Goal: Task Accomplishment & Management: Complete application form

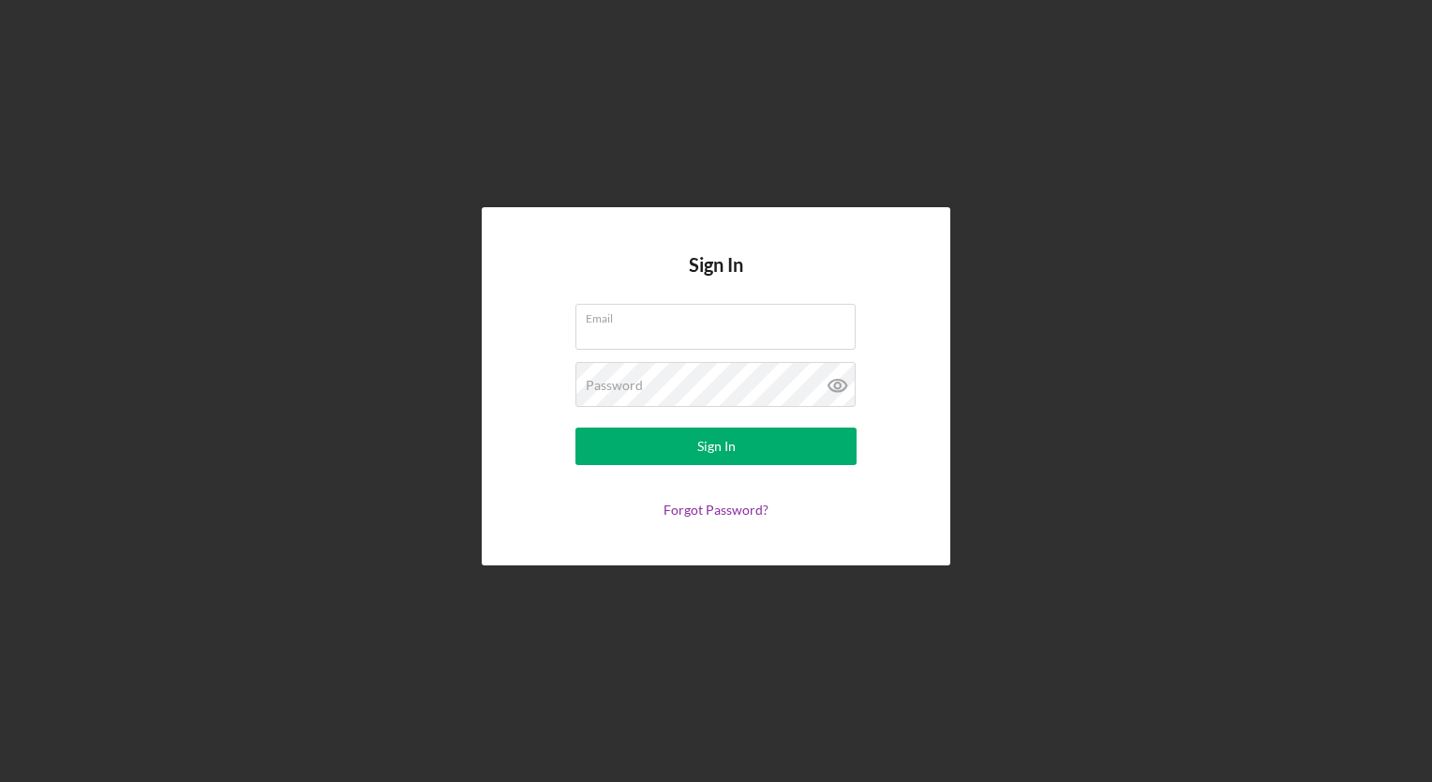
type input "dptasienski2021@gmail.com"
click at [743, 446] on button "Sign In" at bounding box center [716, 445] width 281 height 37
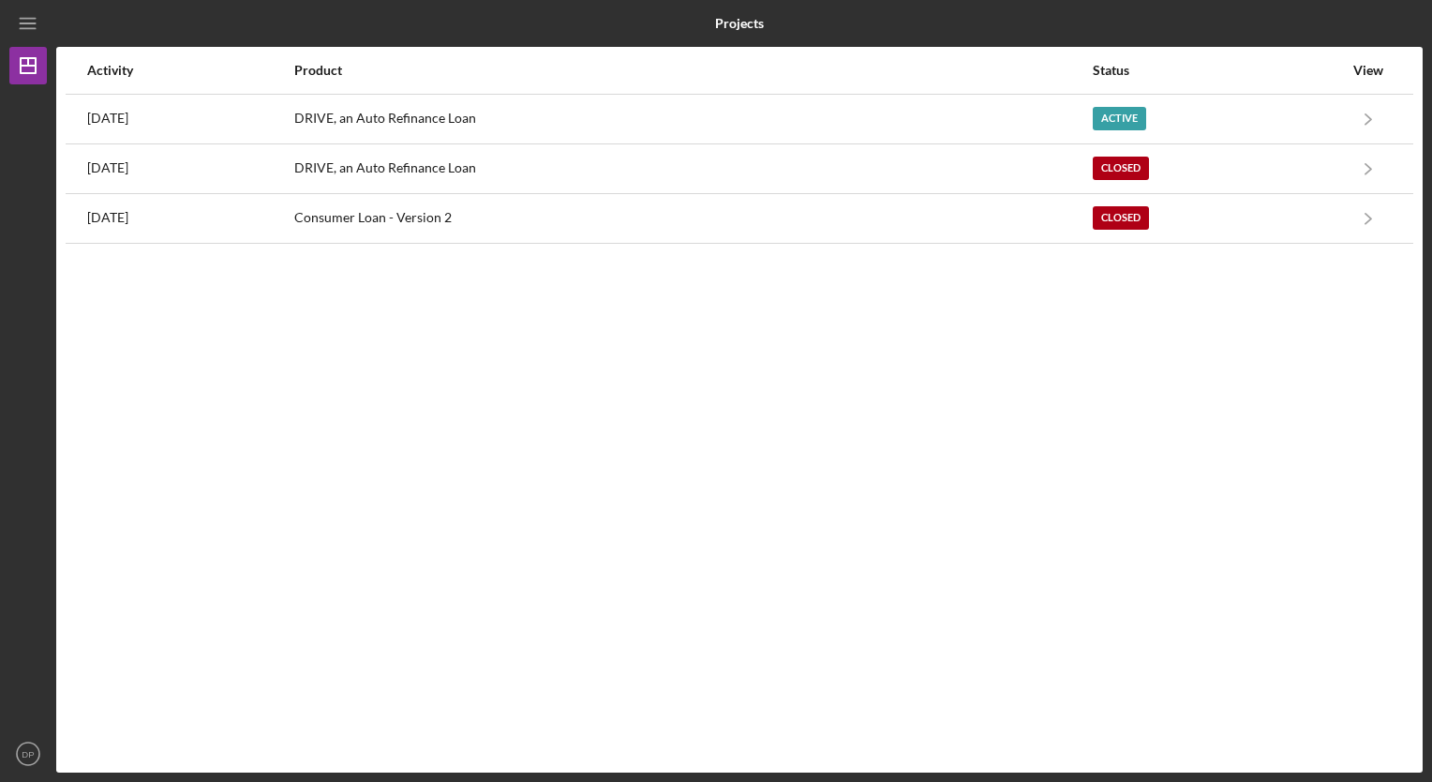
click at [1217, 133] on div "Active" at bounding box center [1218, 119] width 250 height 47
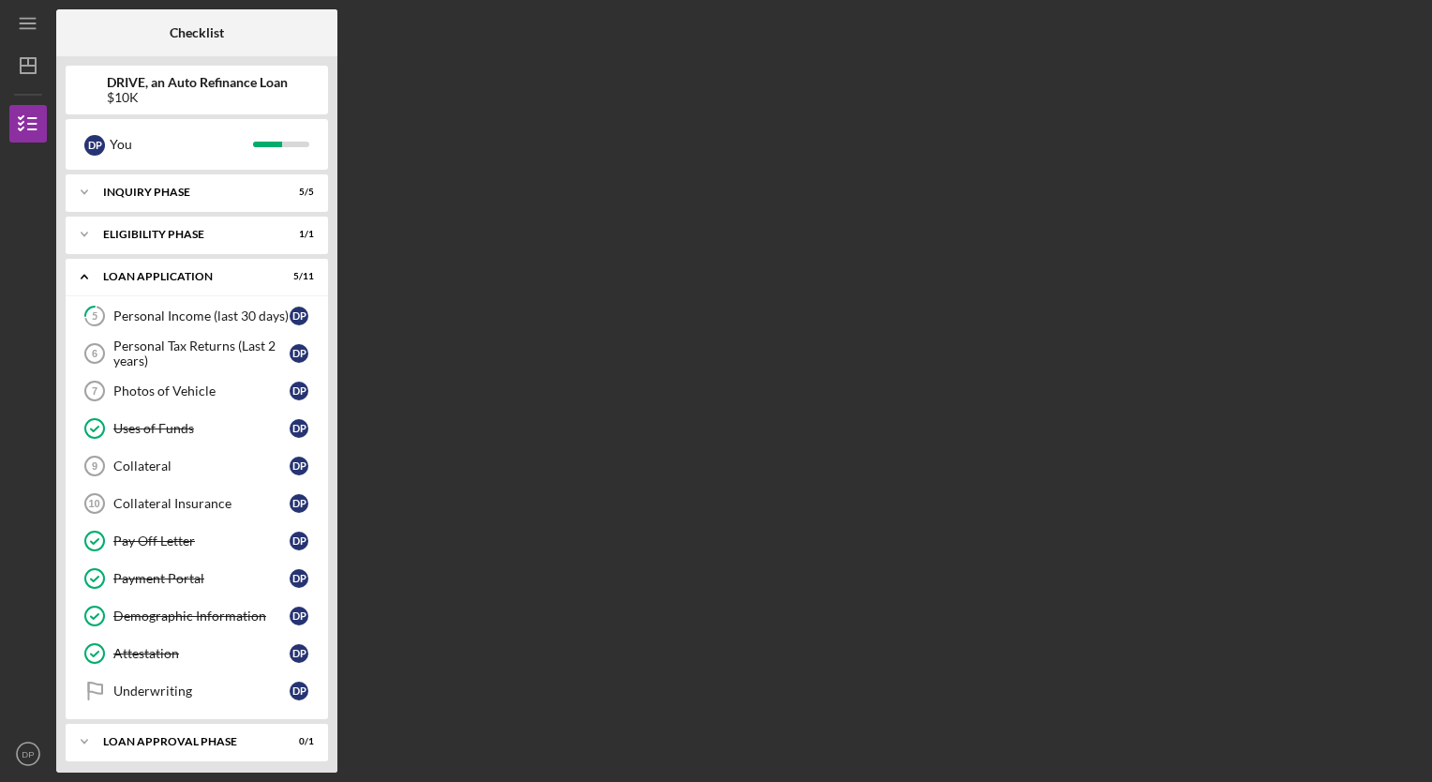
click at [157, 504] on div "Collateral Insurance" at bounding box center [201, 503] width 176 height 15
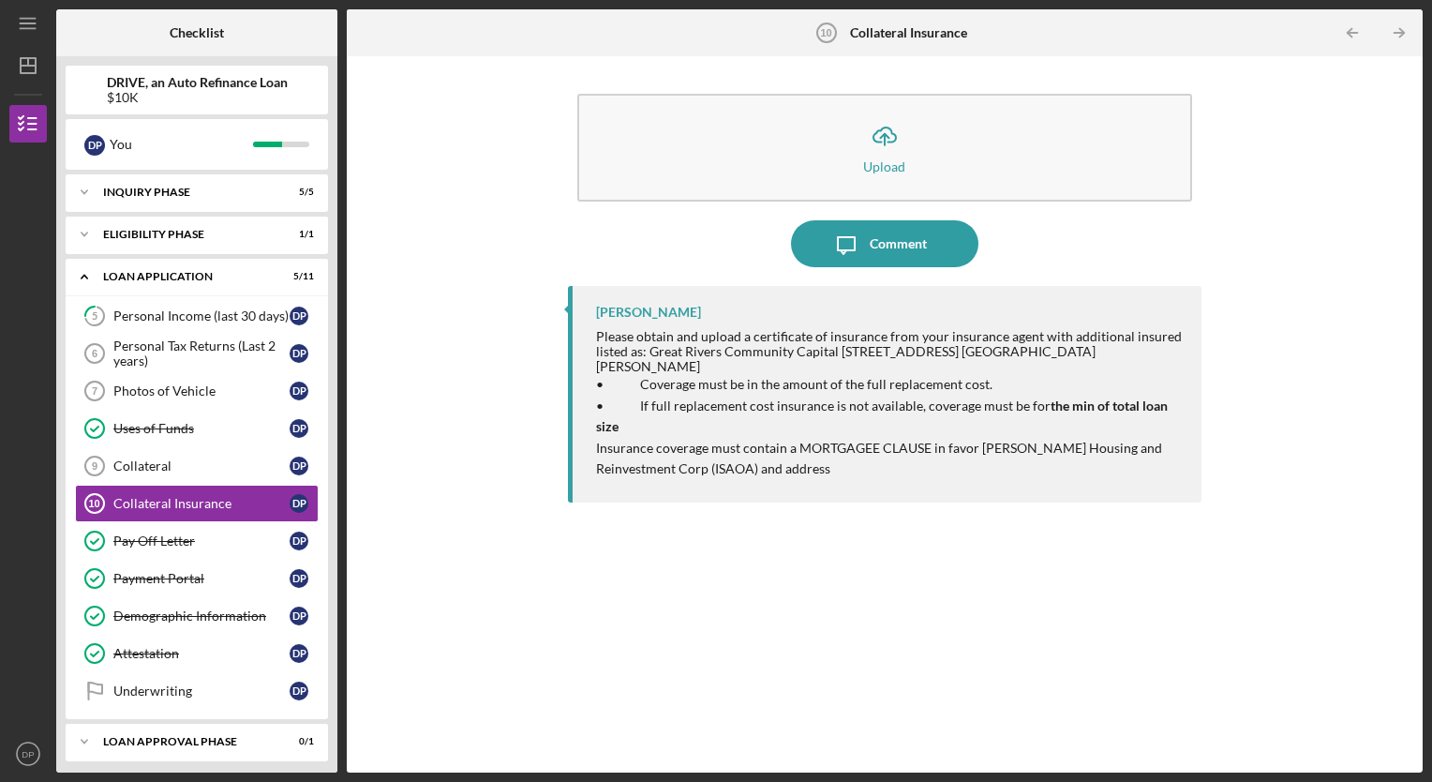
click at [874, 151] on icon "Icon/Upload" at bounding box center [885, 135] width 47 height 47
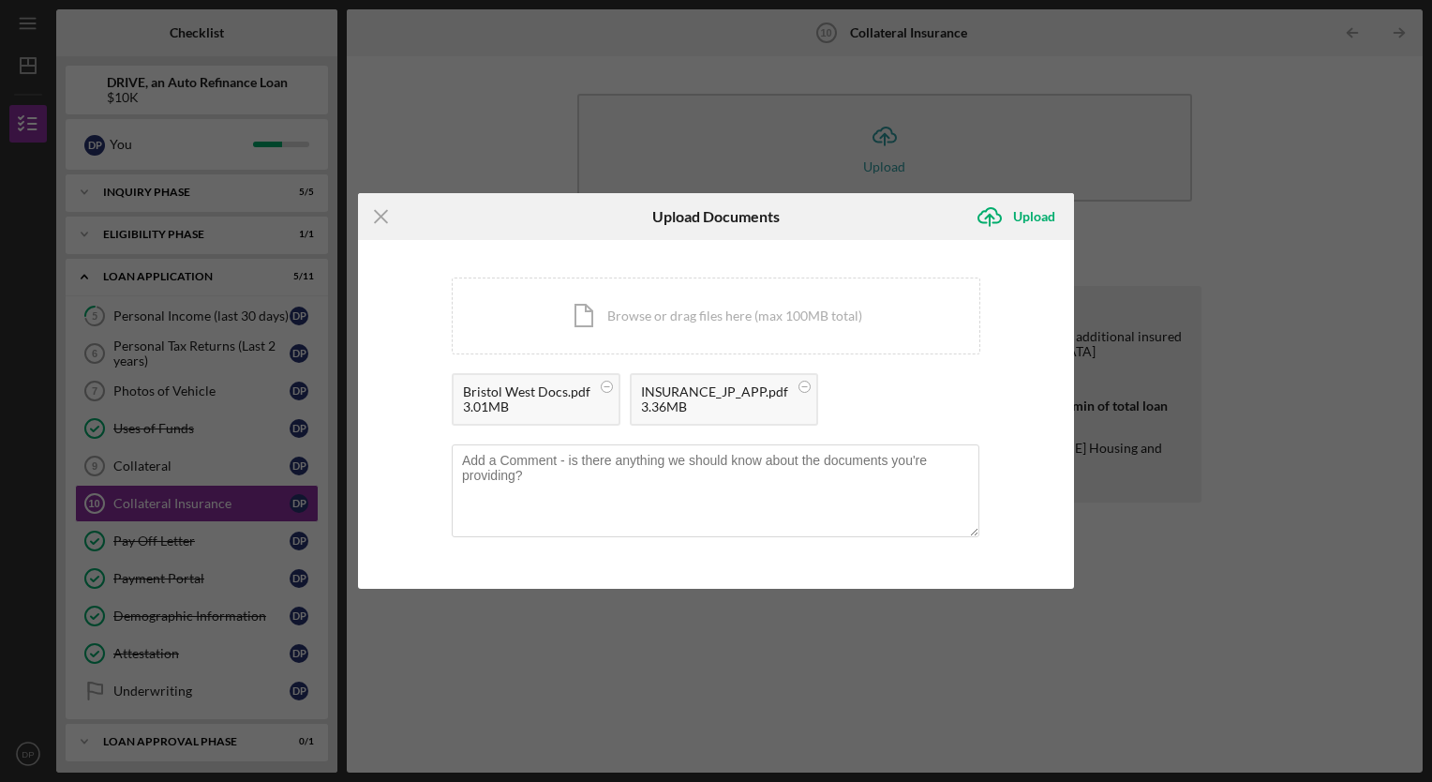
click at [1042, 211] on div "Upload" at bounding box center [1034, 216] width 42 height 37
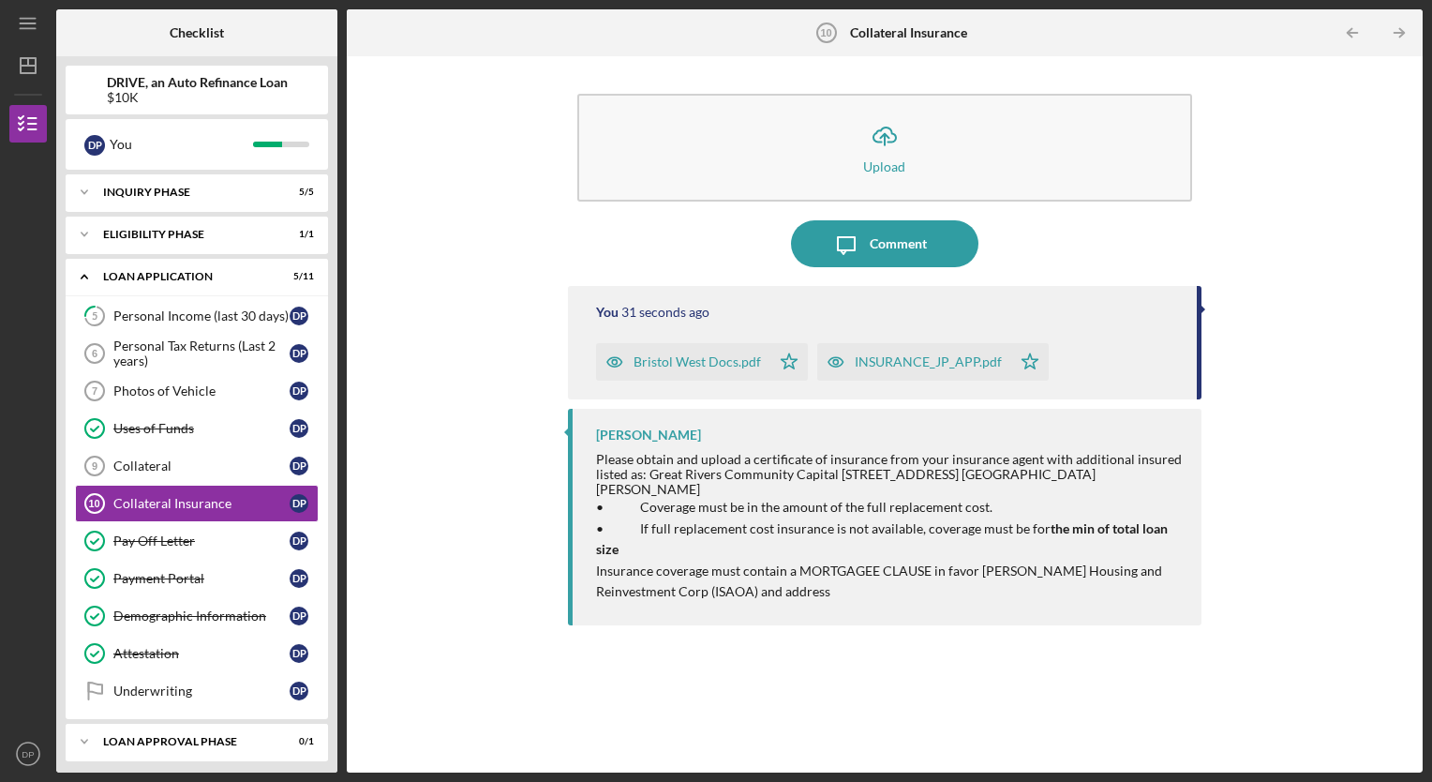
click at [200, 468] on div "Collateral" at bounding box center [201, 465] width 176 height 15
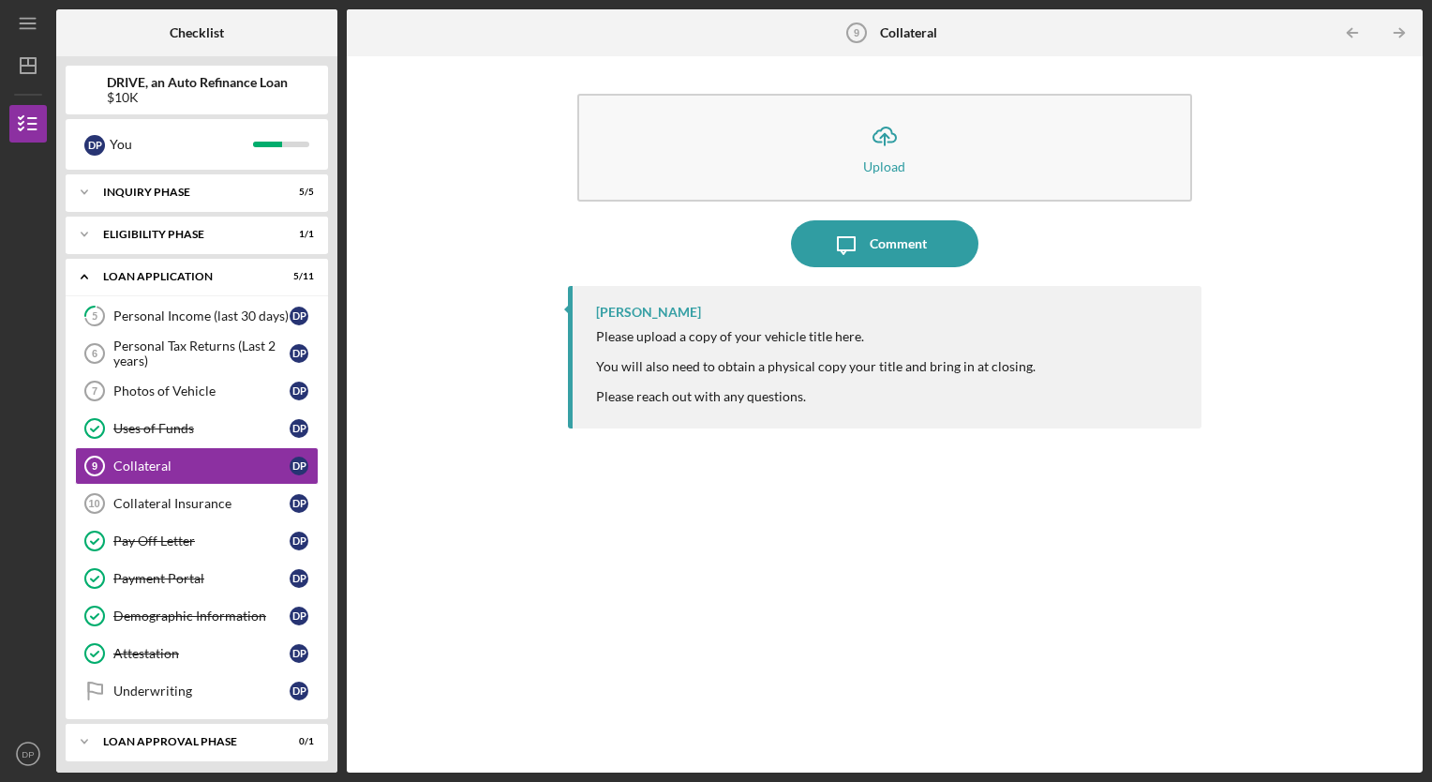
click at [876, 143] on icon "Icon/Upload" at bounding box center [885, 135] width 47 height 47
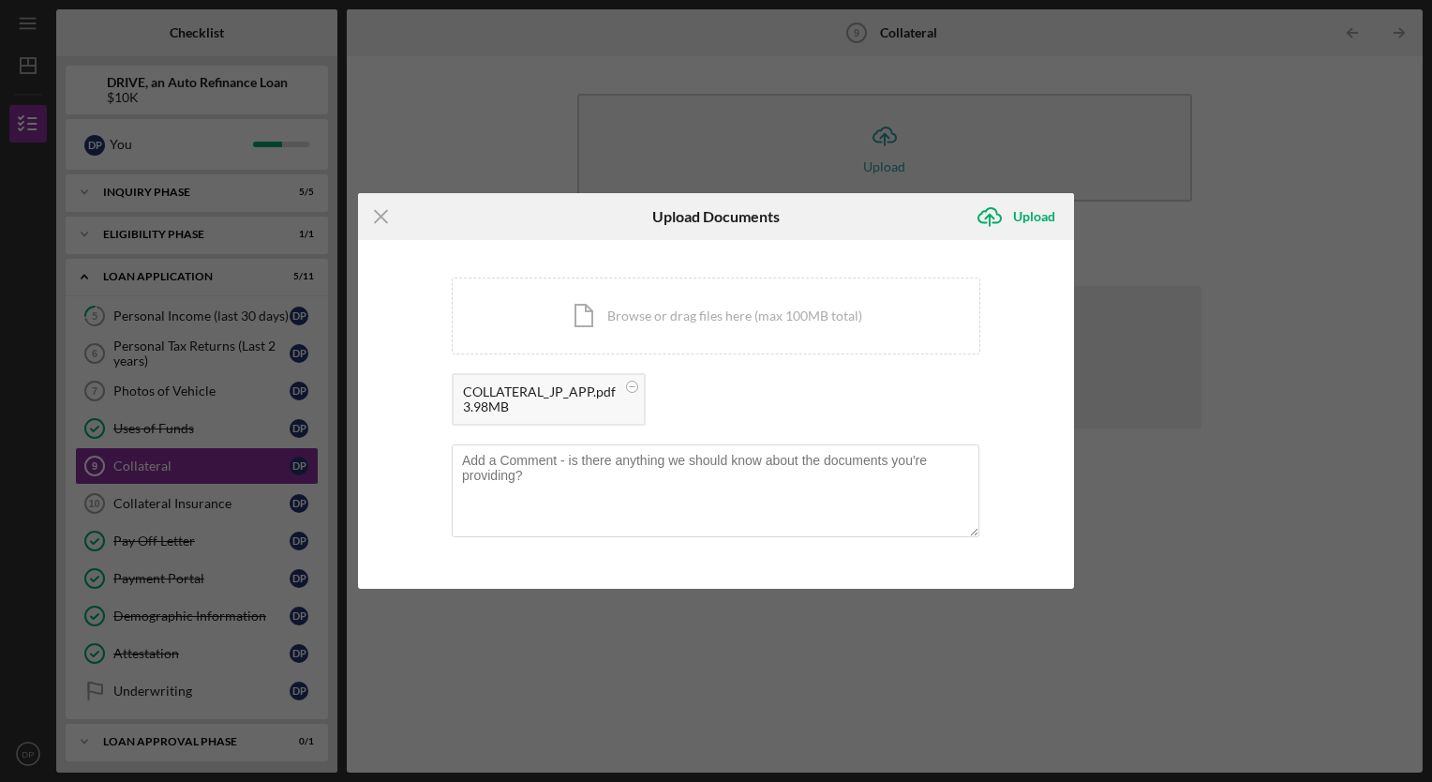
click at [1042, 213] on div "Upload" at bounding box center [1034, 216] width 42 height 37
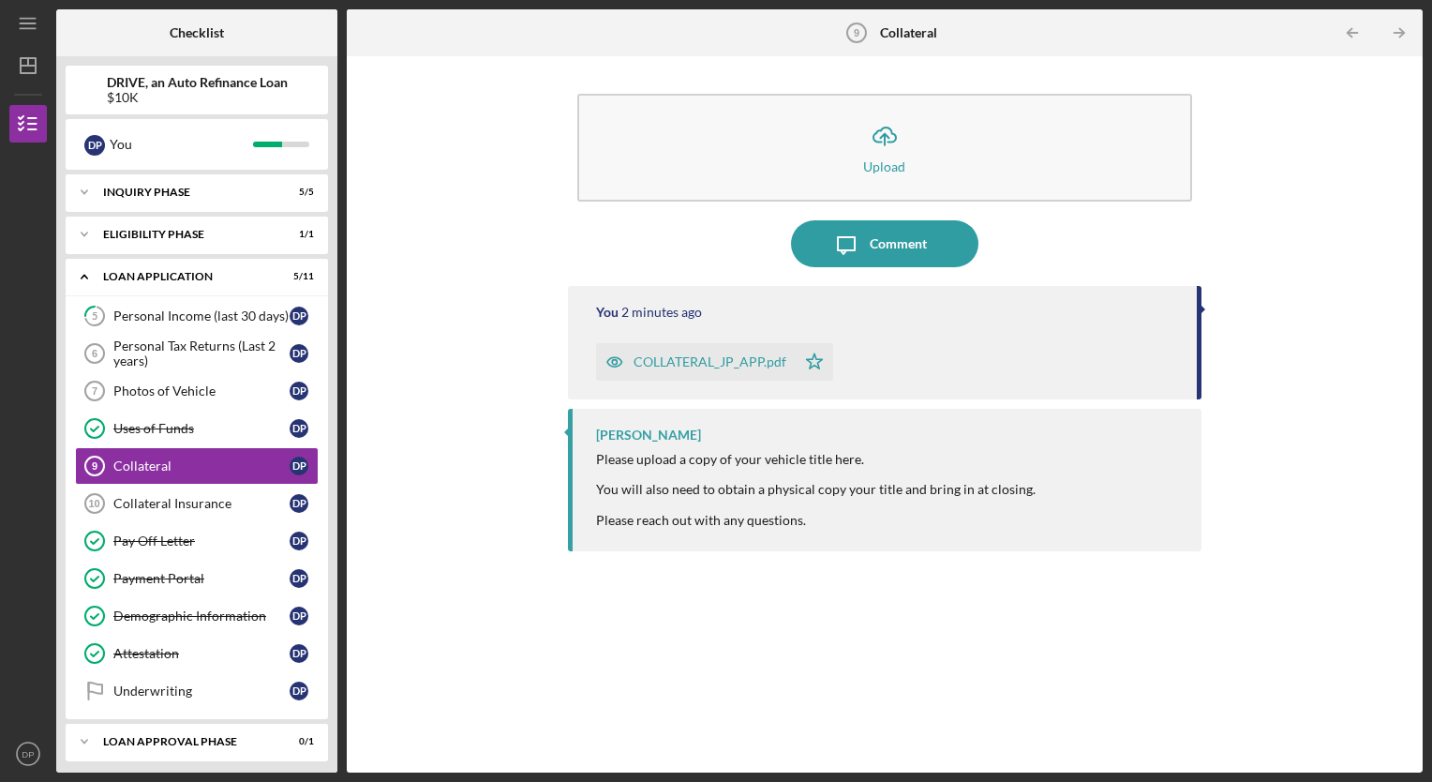
click at [177, 362] on div "Personal Tax Returns (Last 2 years)" at bounding box center [201, 353] width 176 height 30
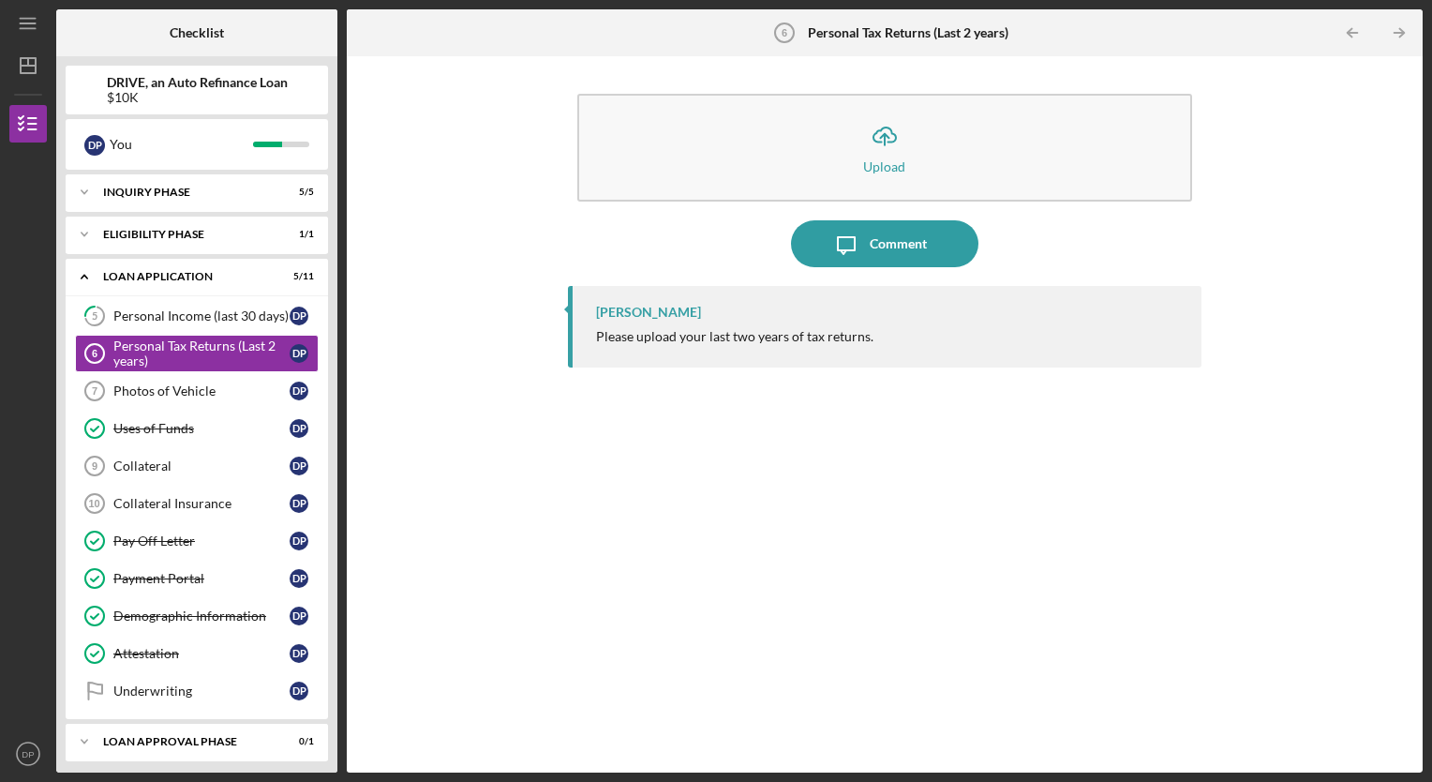
click at [900, 148] on icon "Icon/Upload" at bounding box center [885, 135] width 47 height 47
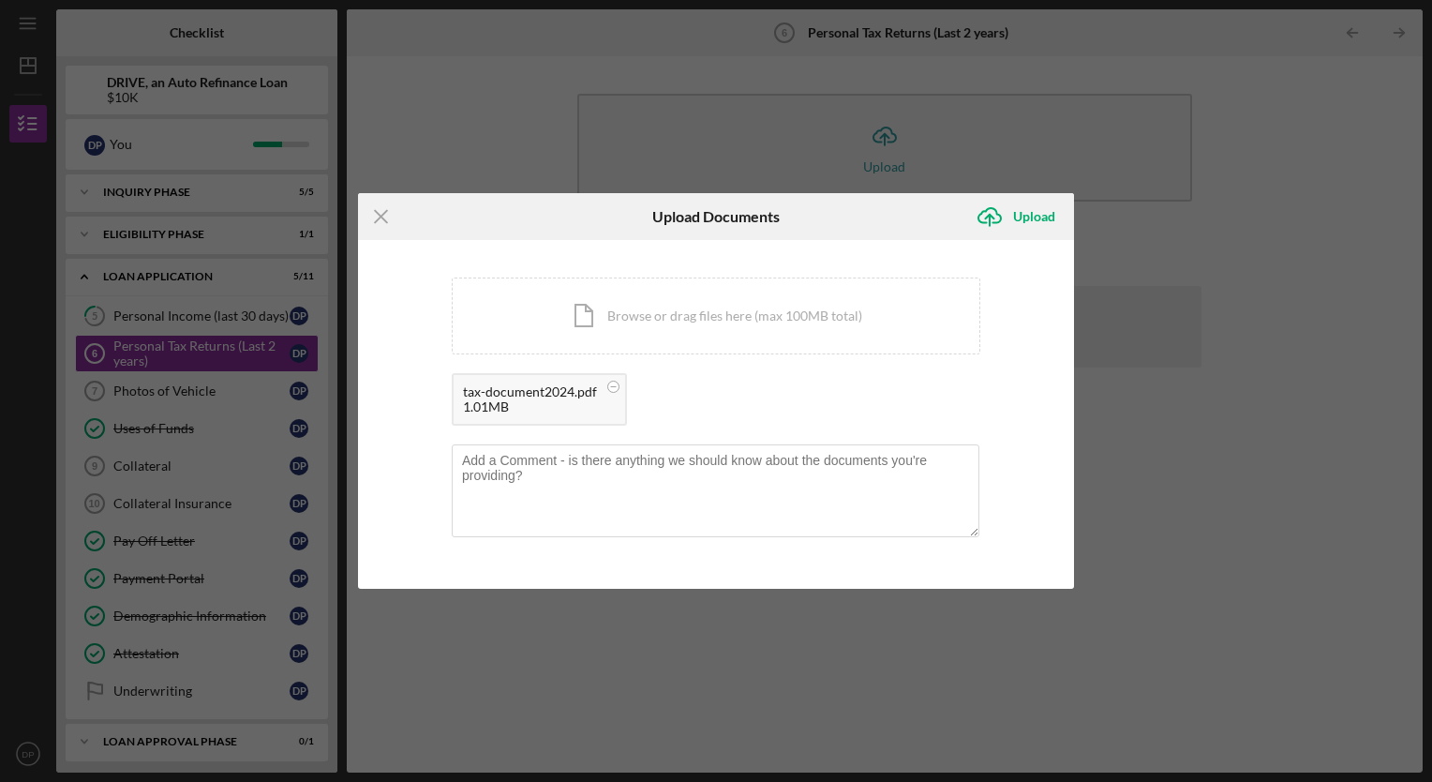
click at [1050, 223] on div "Upload" at bounding box center [1034, 216] width 42 height 37
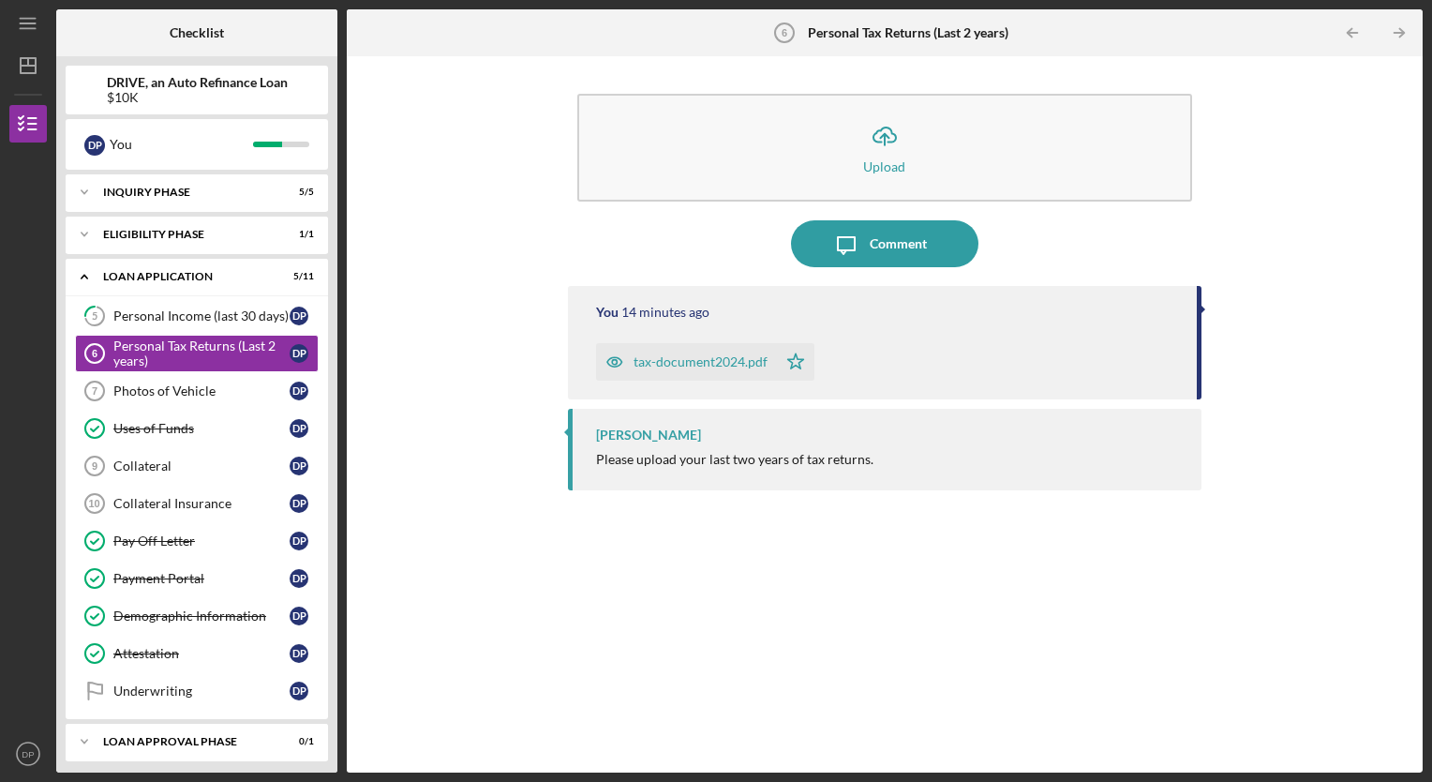
click at [160, 470] on div "Collateral" at bounding box center [201, 465] width 176 height 15
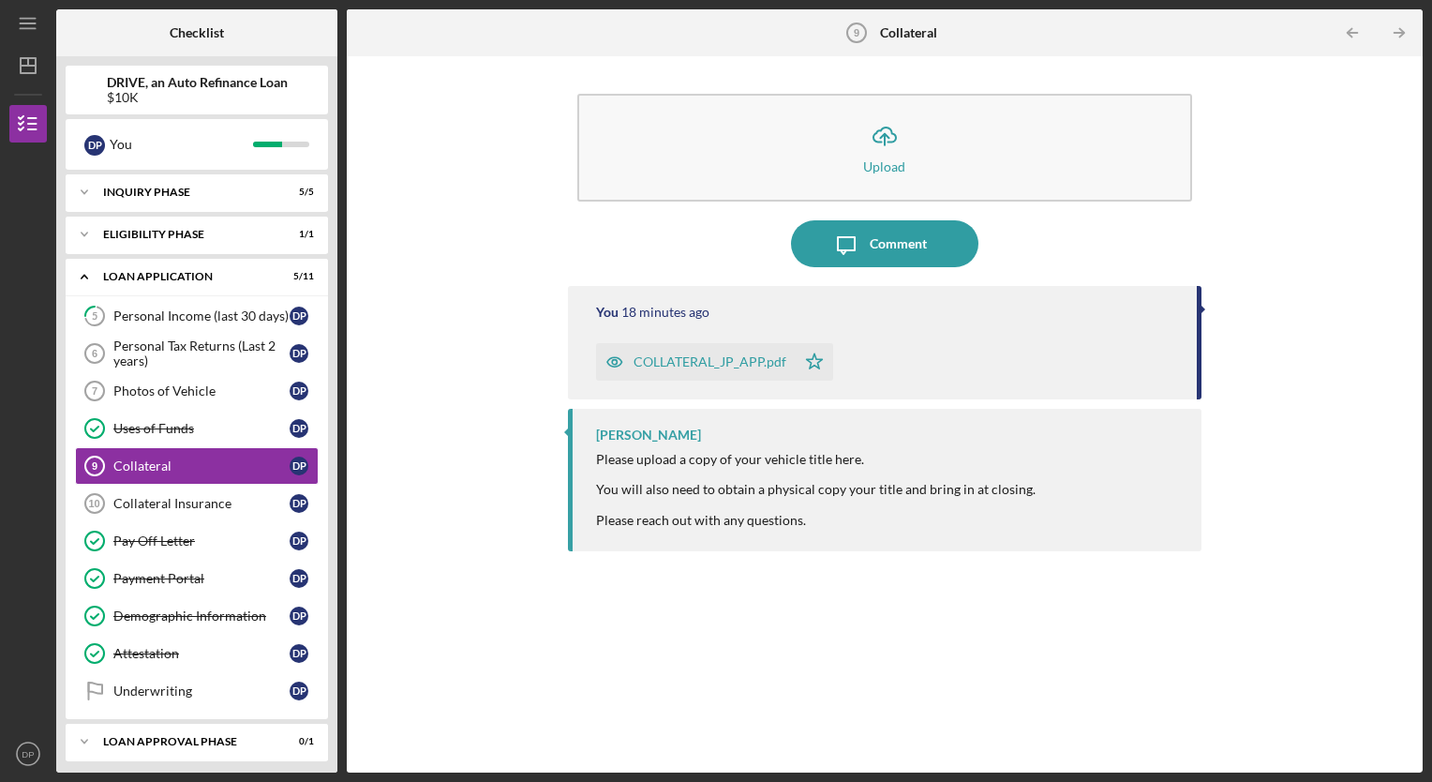
click at [197, 352] on div "Personal Tax Returns (Last 2 years)" at bounding box center [201, 353] width 176 height 30
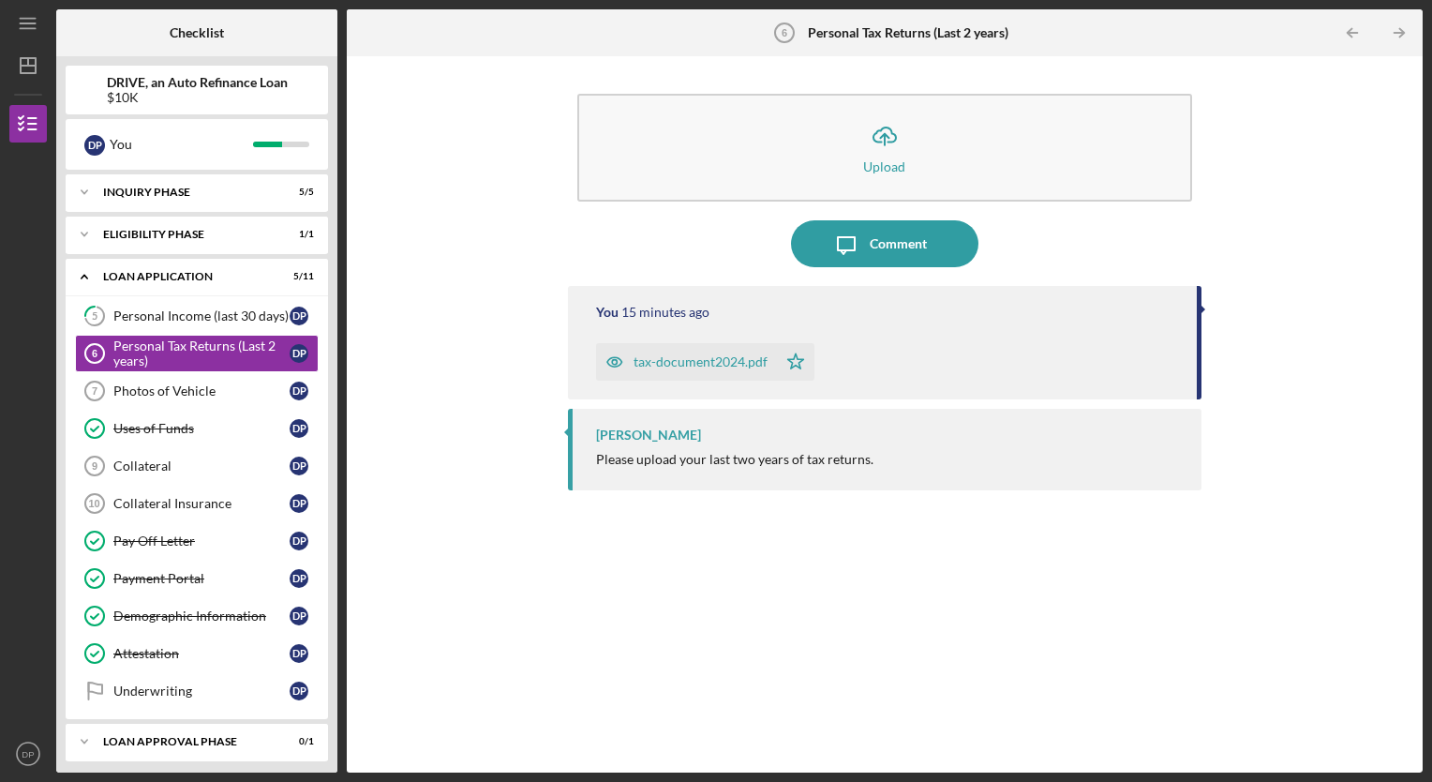
click at [823, 249] on button "Icon/Message Comment" at bounding box center [884, 243] width 187 height 47
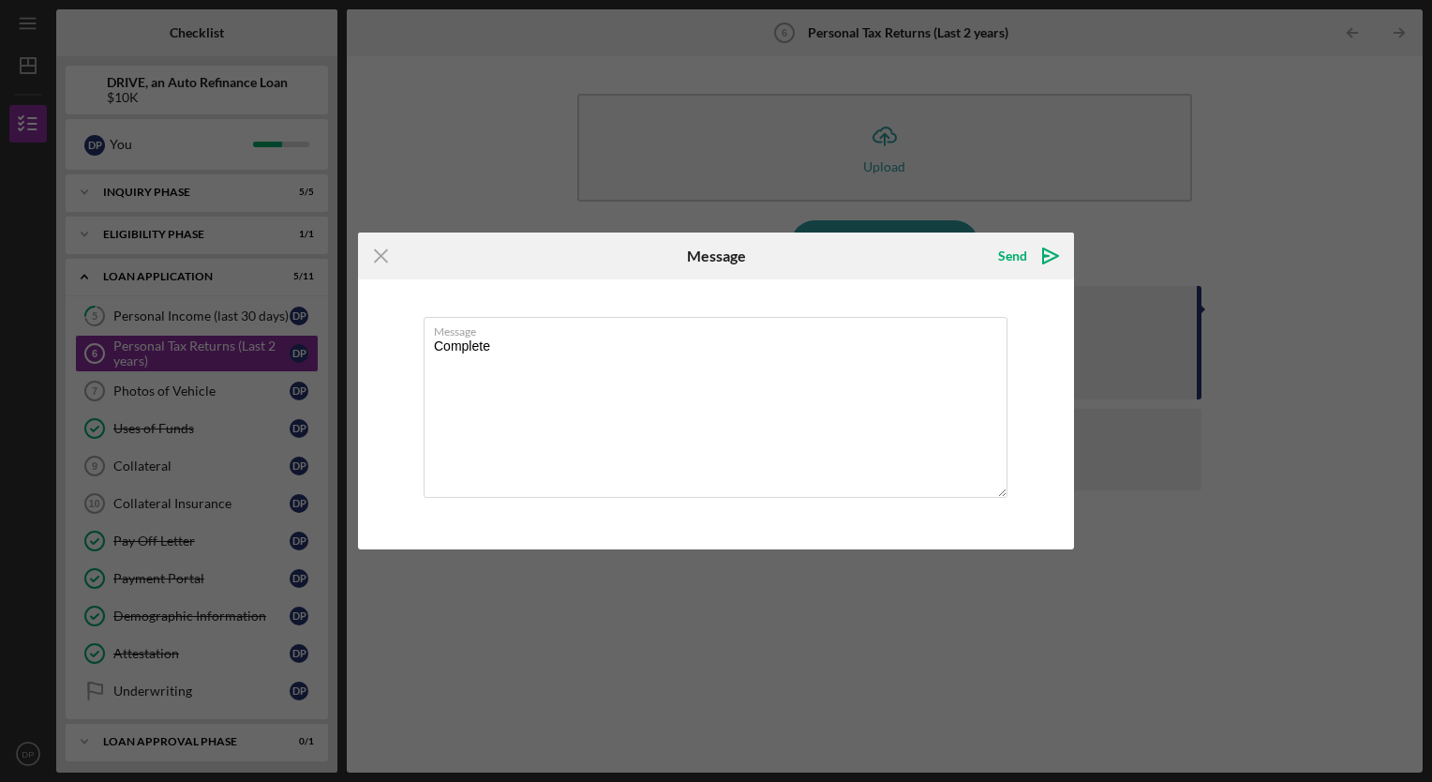
type textarea "Complete"
click at [1023, 245] on div "Send" at bounding box center [1012, 255] width 29 height 37
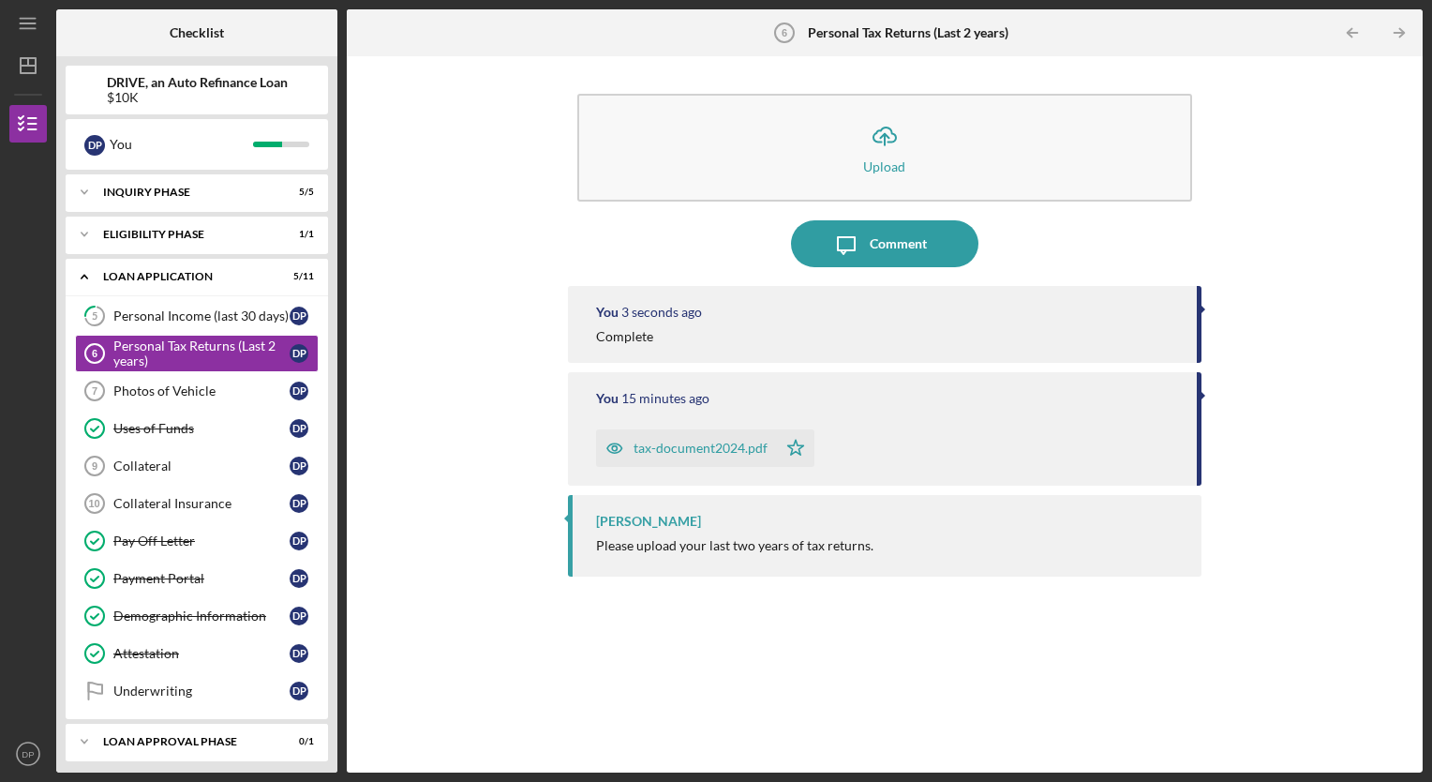
click at [166, 426] on div "Uses of Funds" at bounding box center [201, 428] width 176 height 15
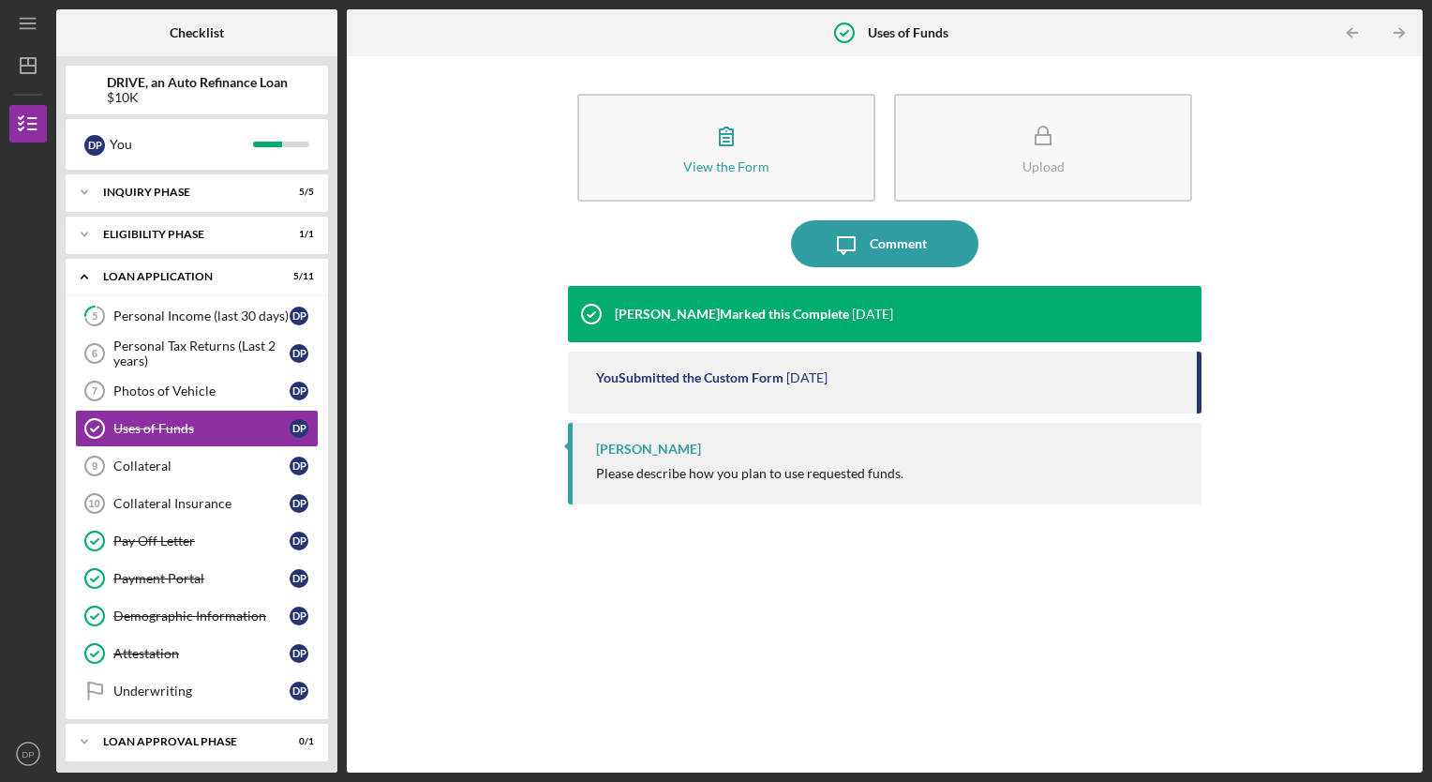
click at [187, 323] on link "5 Personal Income (last 30 days) D P" at bounding box center [197, 315] width 244 height 37
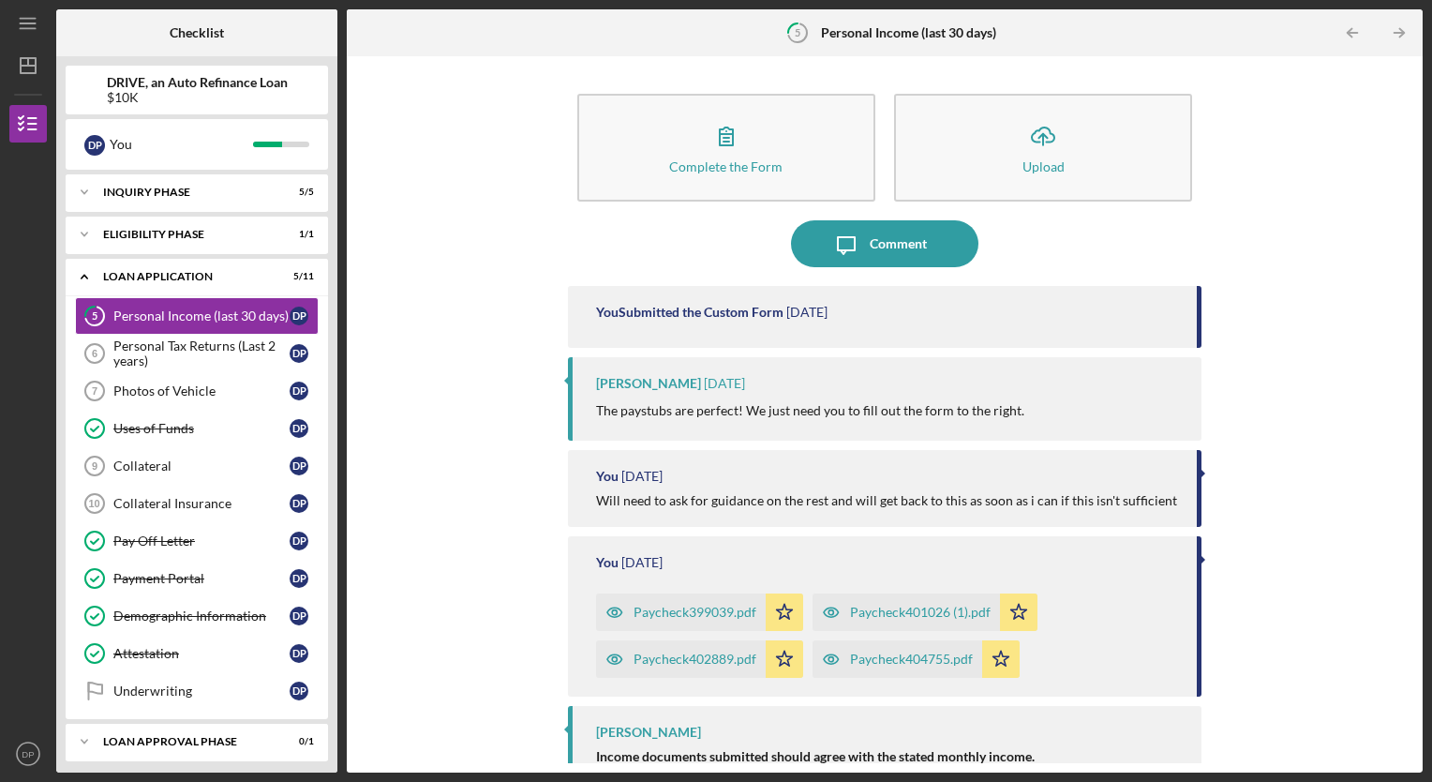
click at [176, 343] on div "Personal Tax Returns (Last 2 years)" at bounding box center [201, 353] width 176 height 30
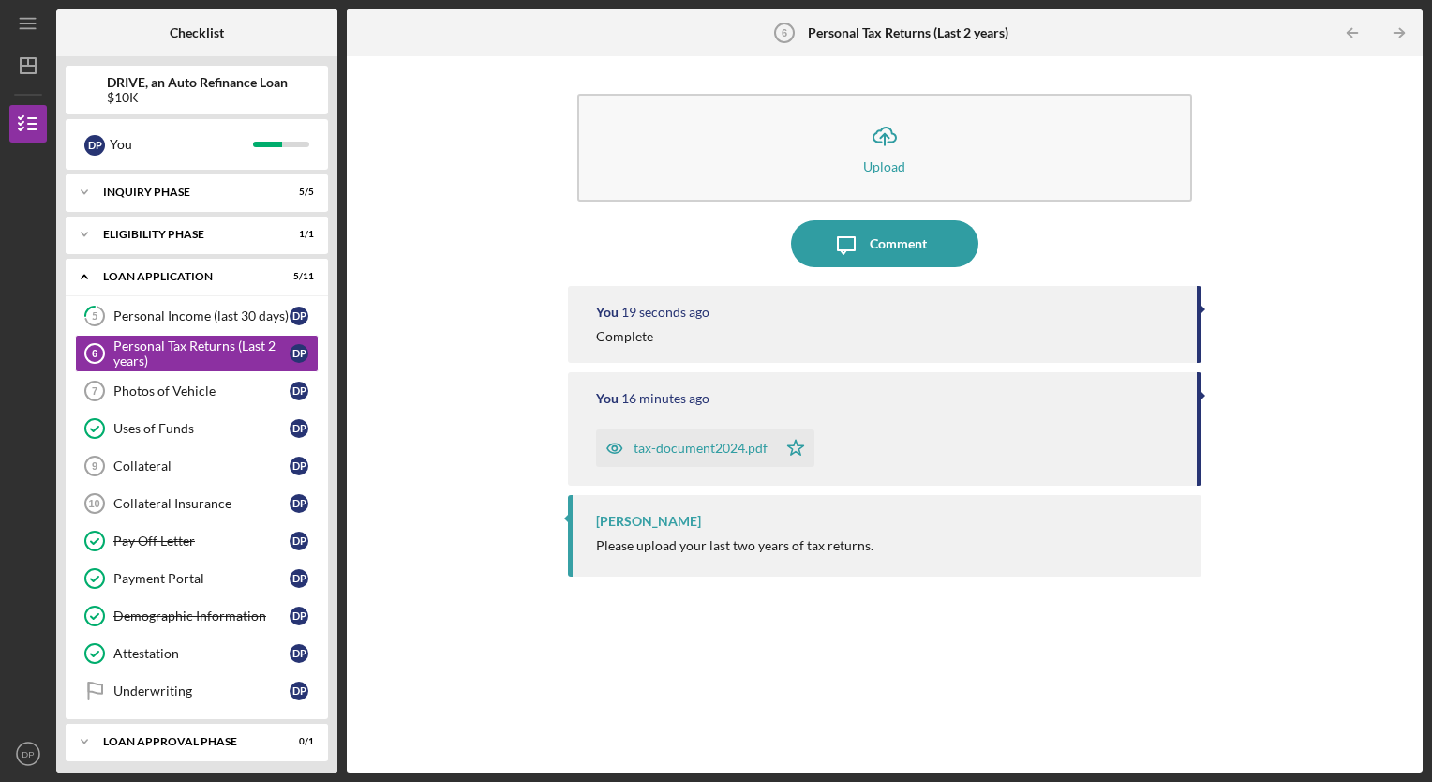
click at [161, 463] on div "Collateral" at bounding box center [201, 465] width 176 height 15
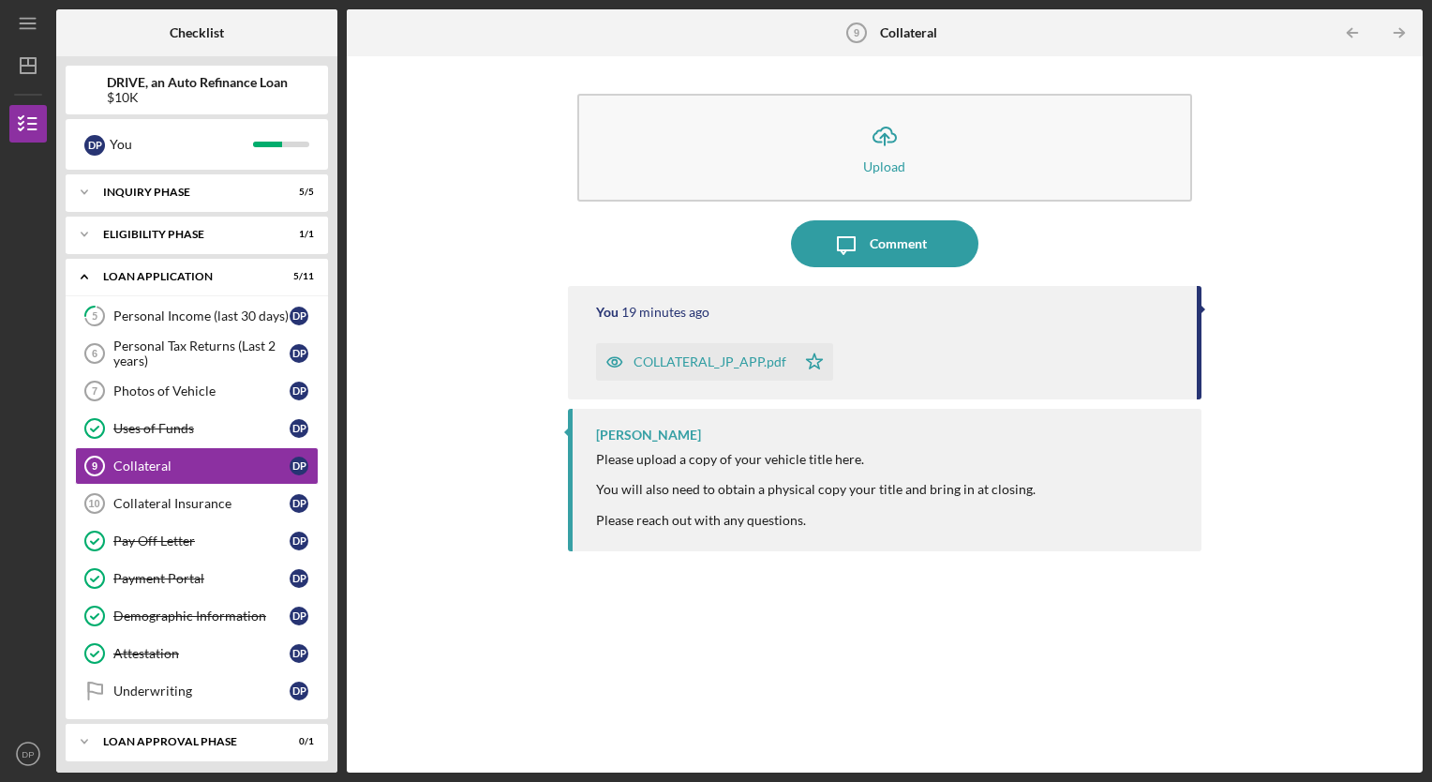
click at [187, 499] on div "Collateral Insurance" at bounding box center [201, 503] width 176 height 15
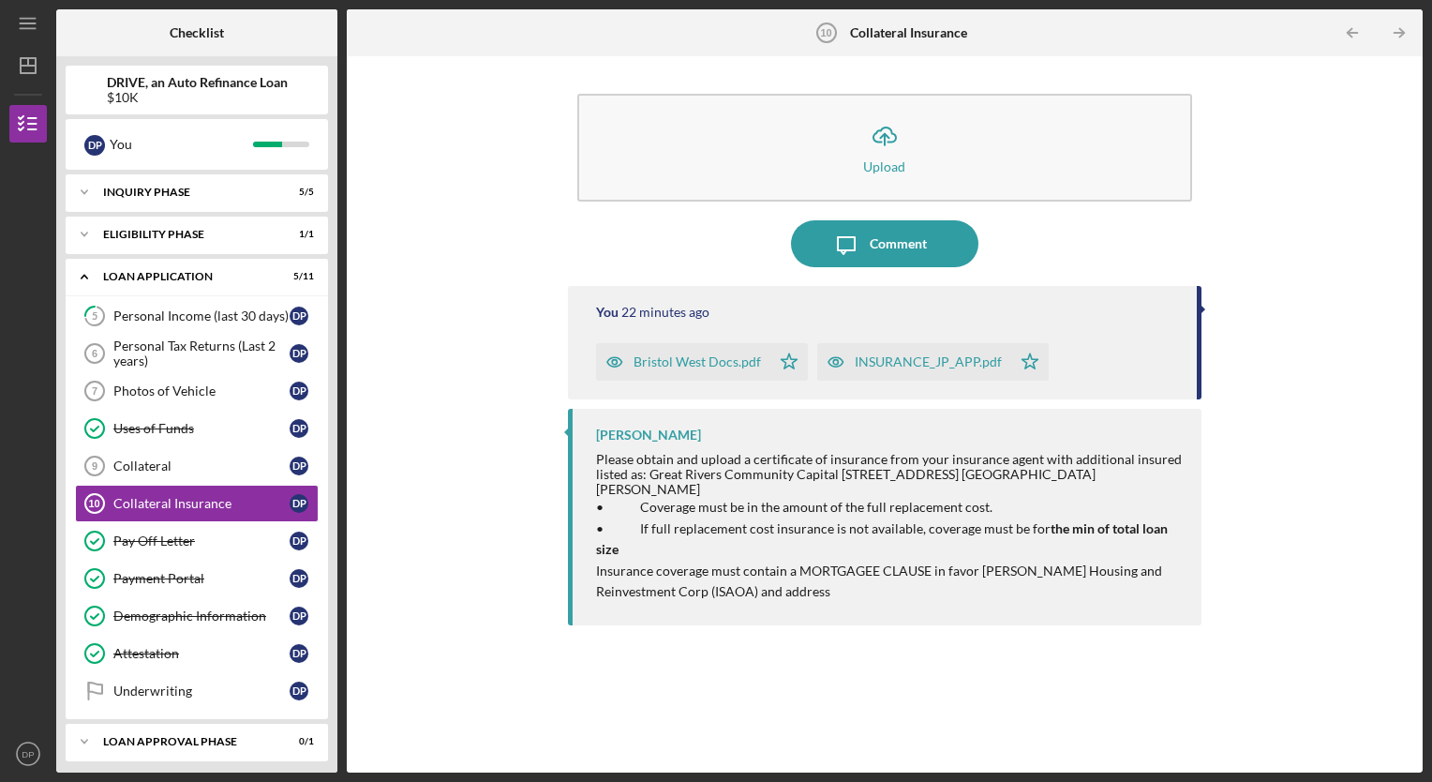
click at [152, 397] on div "Photos of Vehicle" at bounding box center [201, 390] width 176 height 15
